Goal: Consume media (video, audio)

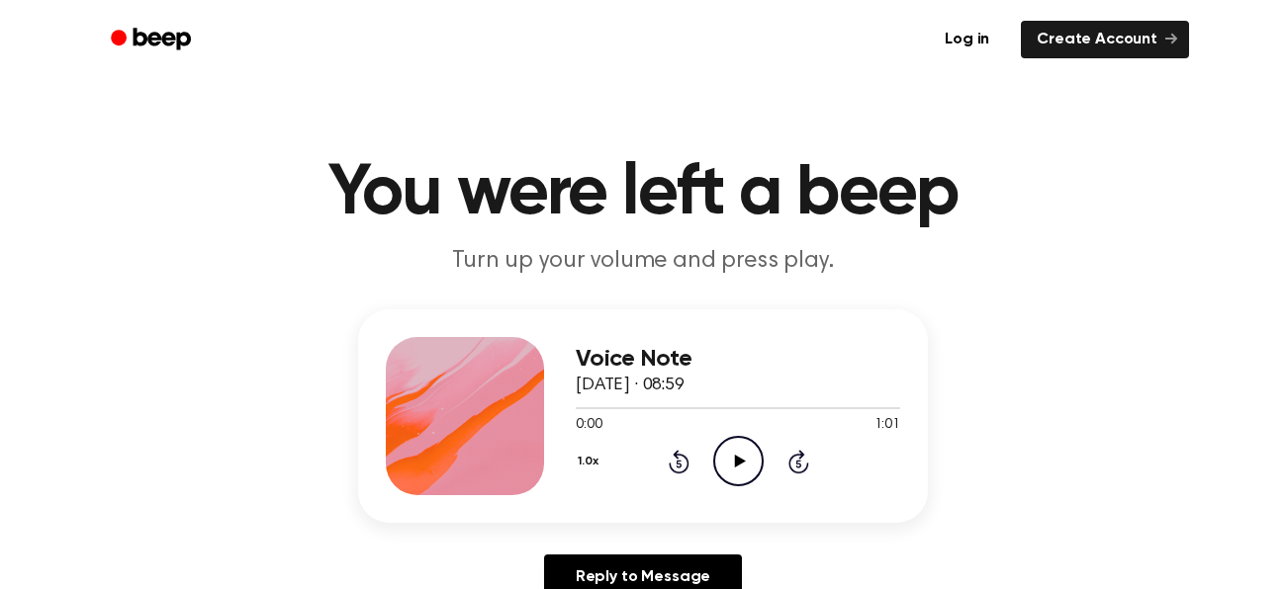
click at [739, 464] on icon at bounding box center [739, 461] width 11 height 13
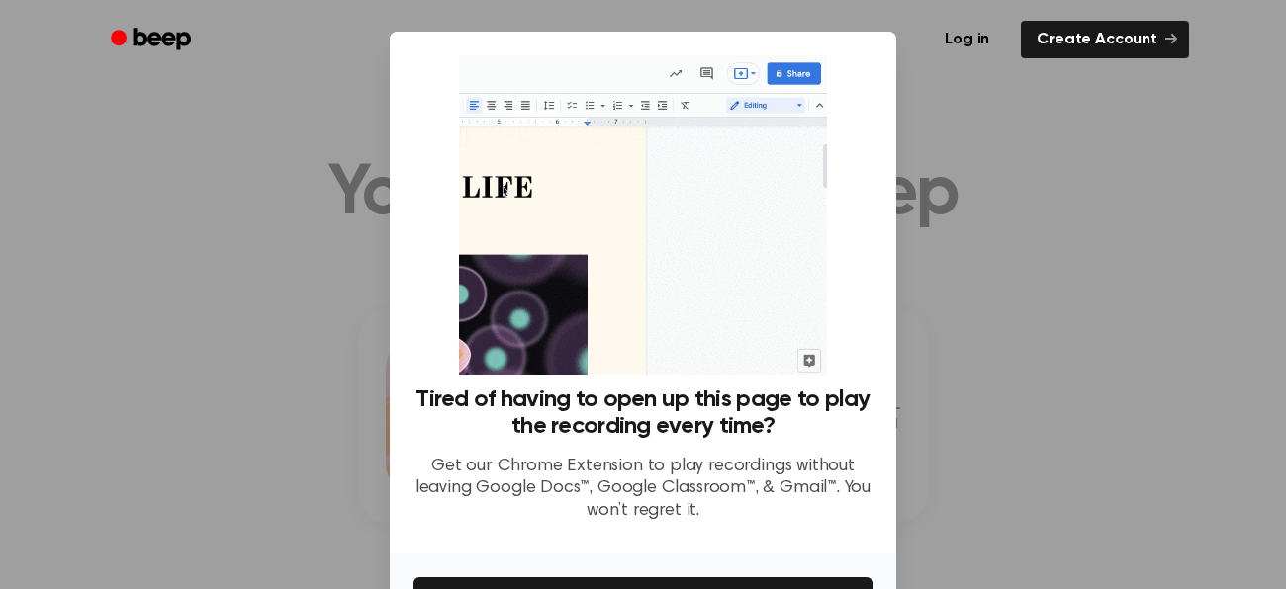
scroll to position [130, 0]
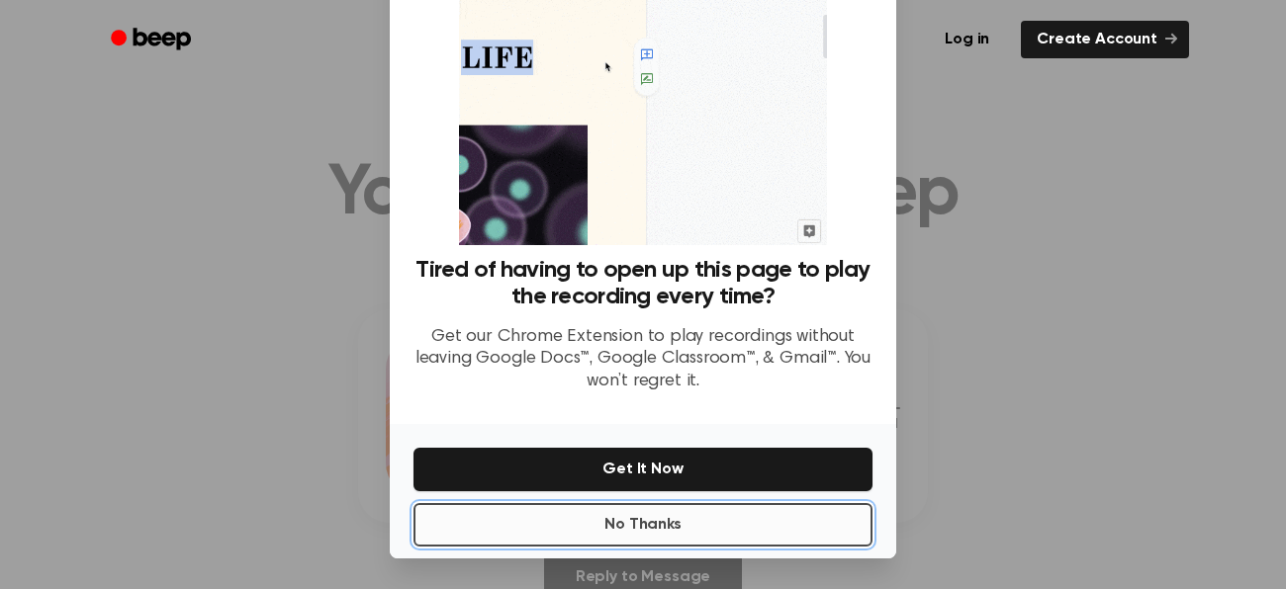
click at [667, 533] on button "No Thanks" at bounding box center [642, 525] width 459 height 44
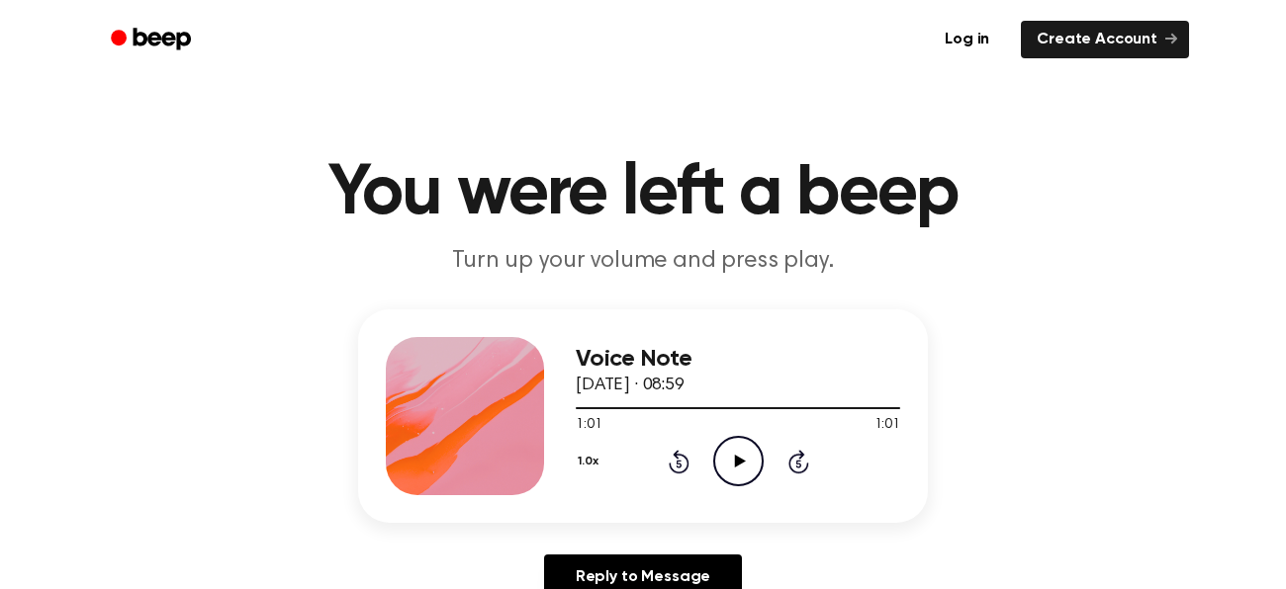
click at [734, 450] on icon "Play Audio" at bounding box center [738, 461] width 50 height 50
click at [732, 473] on icon "Pause Audio" at bounding box center [738, 461] width 50 height 50
click at [743, 463] on icon at bounding box center [739, 461] width 11 height 13
click at [743, 463] on icon "Pause Audio" at bounding box center [738, 461] width 50 height 50
click at [743, 463] on icon at bounding box center [739, 461] width 11 height 13
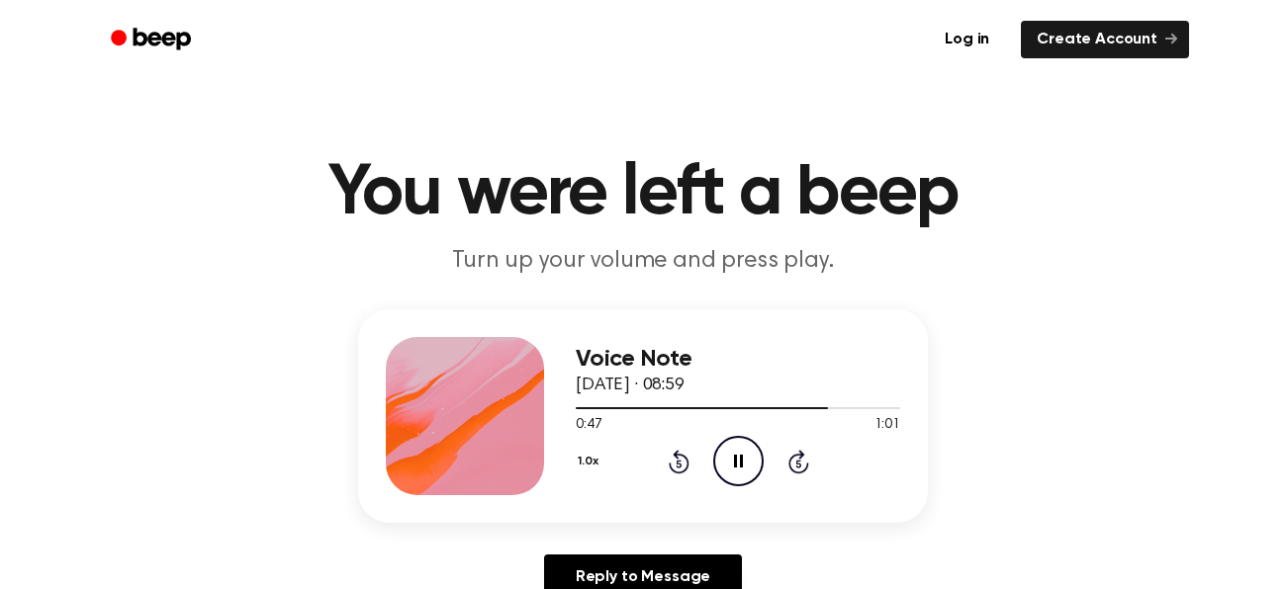
click at [743, 463] on icon "Pause Audio" at bounding box center [738, 461] width 50 height 50
click at [743, 463] on icon at bounding box center [739, 461] width 11 height 13
click at [743, 463] on icon "Pause Audio" at bounding box center [738, 461] width 50 height 50
click at [743, 463] on icon at bounding box center [739, 461] width 11 height 13
